Goal: Task Accomplishment & Management: Manage account settings

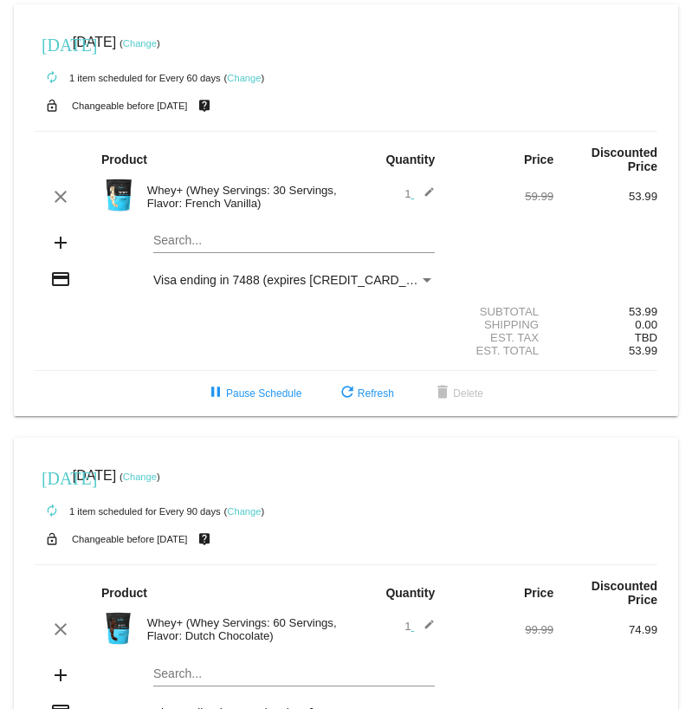
click at [157, 46] on link "Change" at bounding box center [140, 43] width 34 height 10
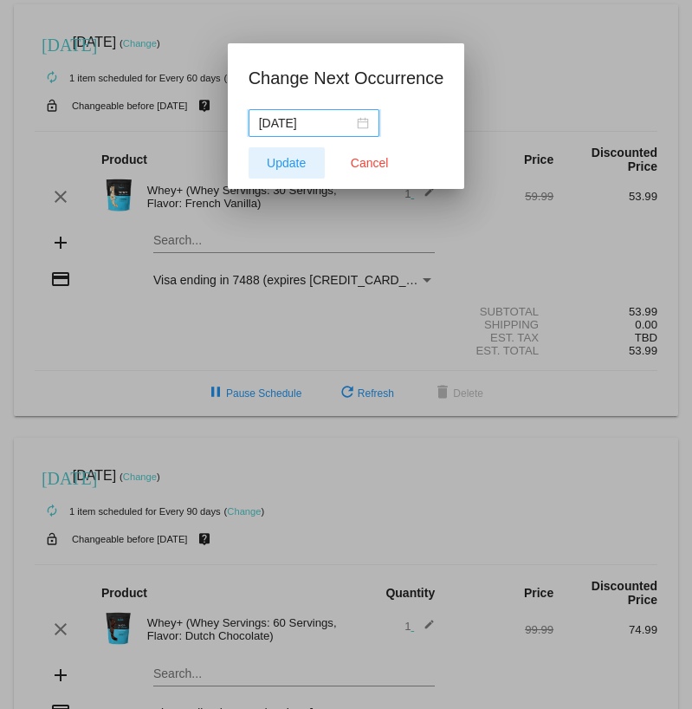
click at [272, 163] on span "Update" at bounding box center [286, 163] width 39 height 14
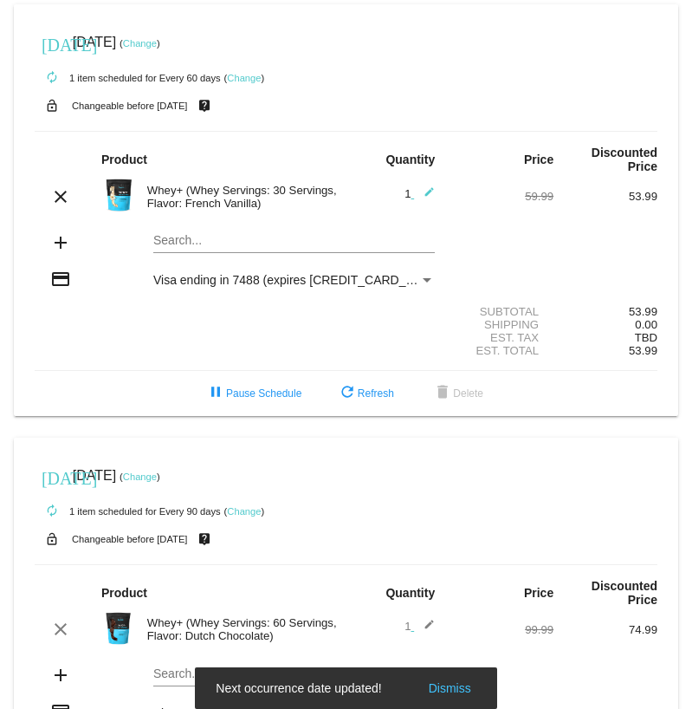
click at [157, 41] on link "Change" at bounding box center [140, 43] width 34 height 10
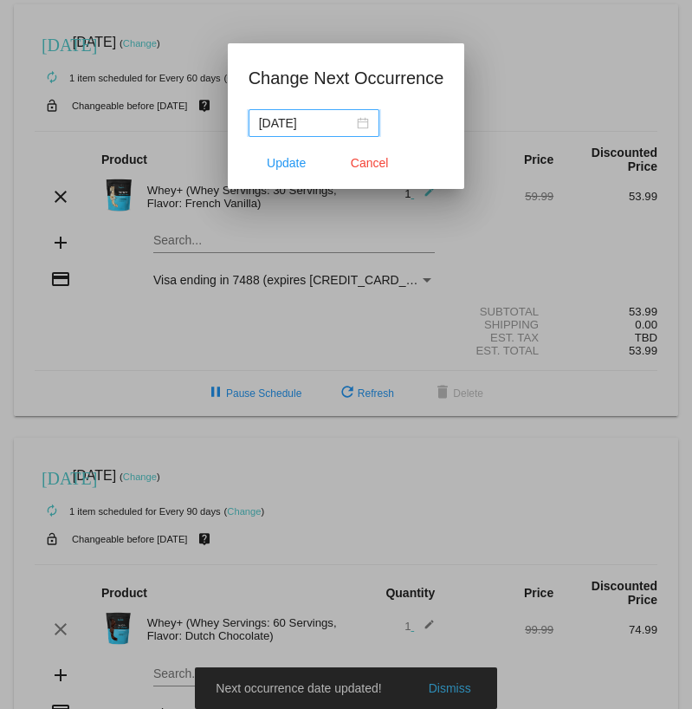
click at [358, 121] on div "[DATE]" at bounding box center [314, 123] width 110 height 19
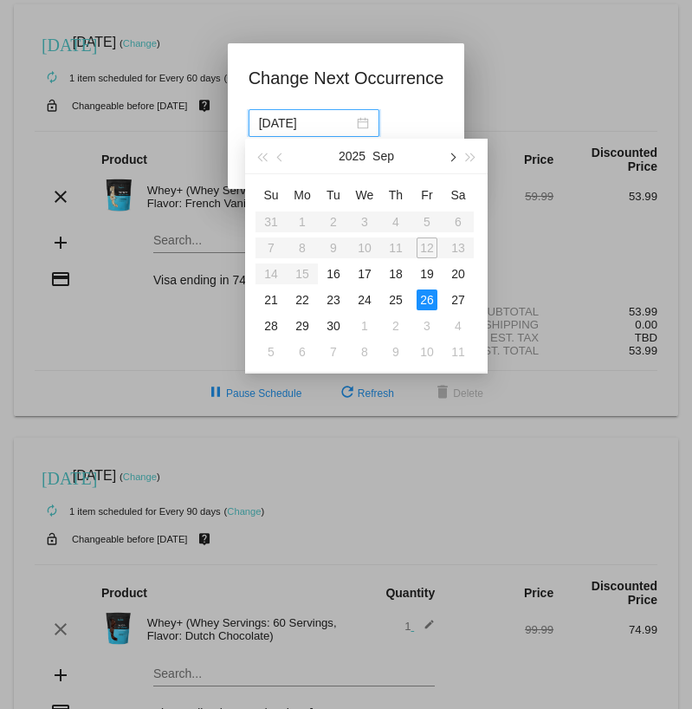
click at [451, 151] on button "button" at bounding box center [451, 156] width 19 height 35
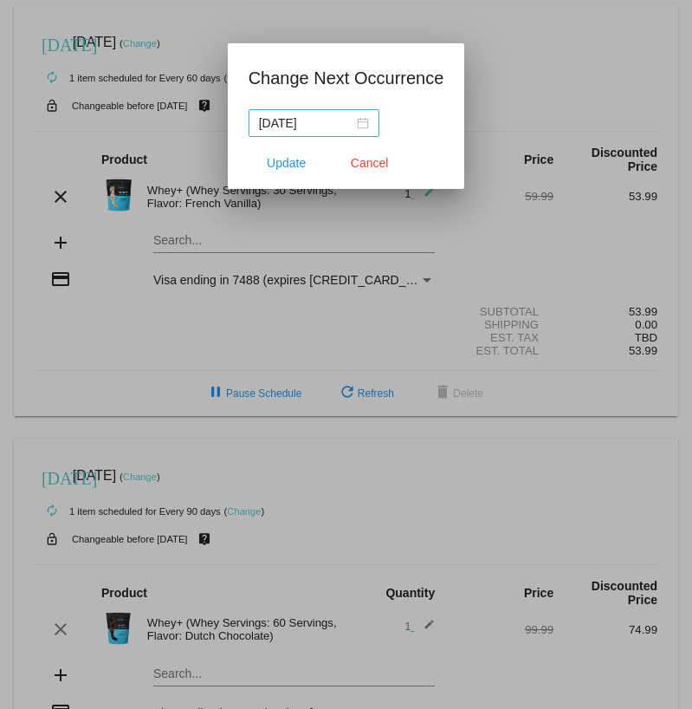
click at [358, 127] on div "[DATE]" at bounding box center [314, 123] width 110 height 19
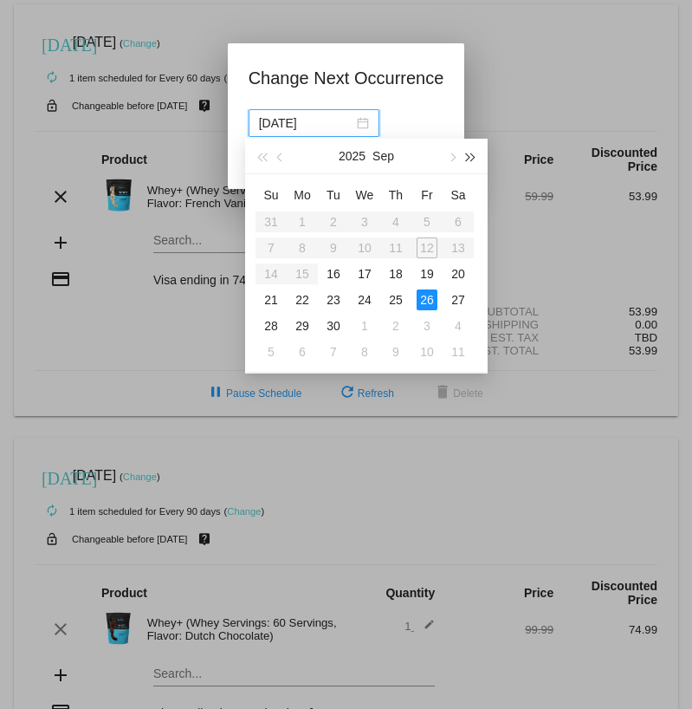
click at [470, 155] on span "button" at bounding box center [471, 157] width 9 height 9
click at [281, 155] on span "button" at bounding box center [281, 157] width 9 height 9
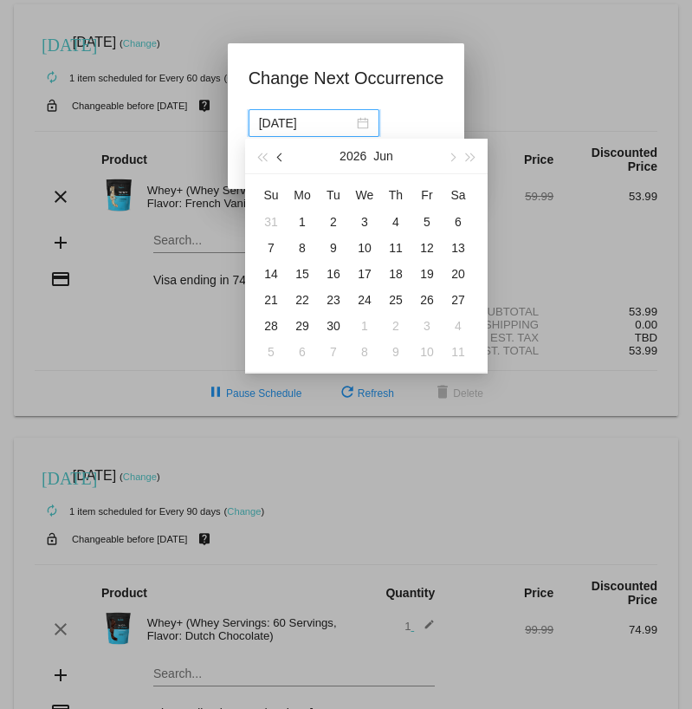
click at [281, 155] on span "button" at bounding box center [281, 157] width 9 height 9
click at [301, 247] on div "9" at bounding box center [302, 247] width 21 height 21
type input "[DATE]"
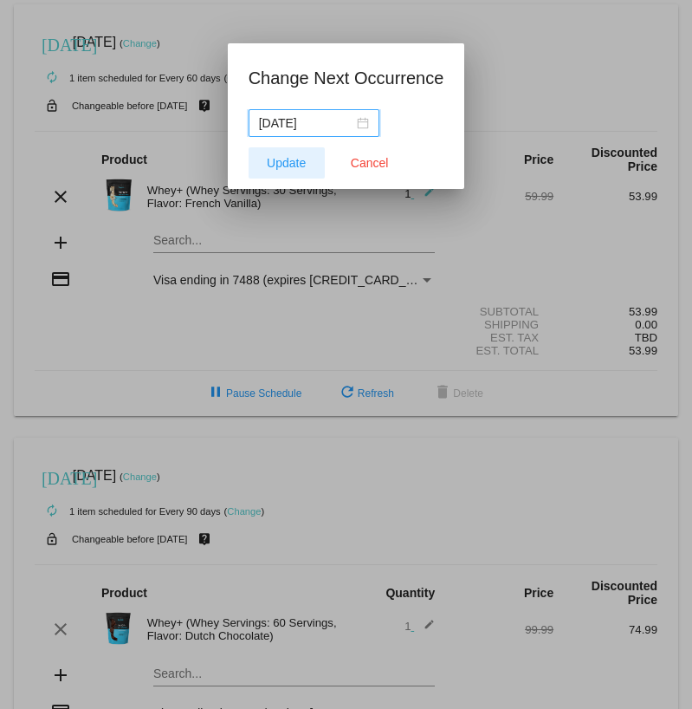
click at [295, 163] on span "Update" at bounding box center [286, 163] width 39 height 14
